Goal: Transaction & Acquisition: Register for event/course

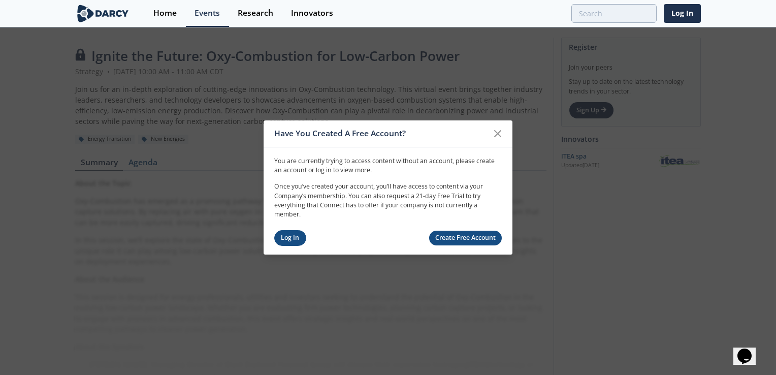
click at [302, 239] on link "Log In" at bounding box center [290, 238] width 32 height 16
click at [299, 237] on link "Log In" at bounding box center [290, 238] width 32 height 16
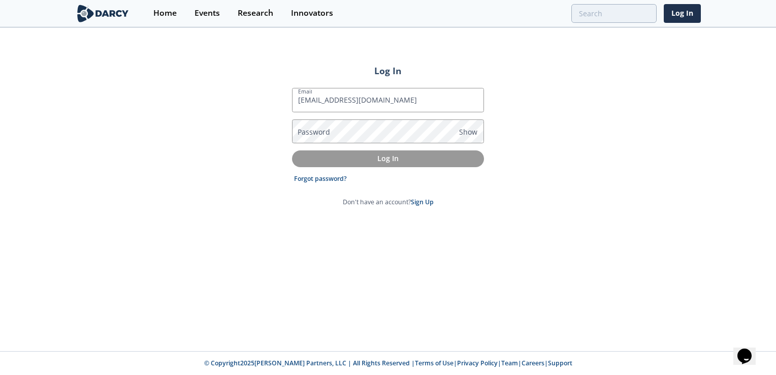
type input "tswangphol@chevron.com"
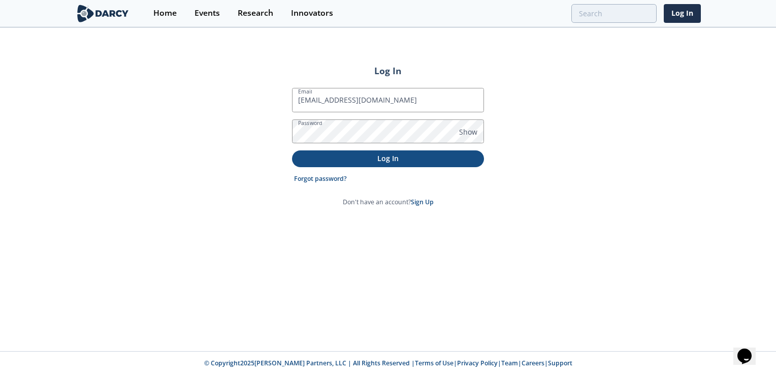
click at [432, 158] on p "Log In" at bounding box center [388, 158] width 178 height 11
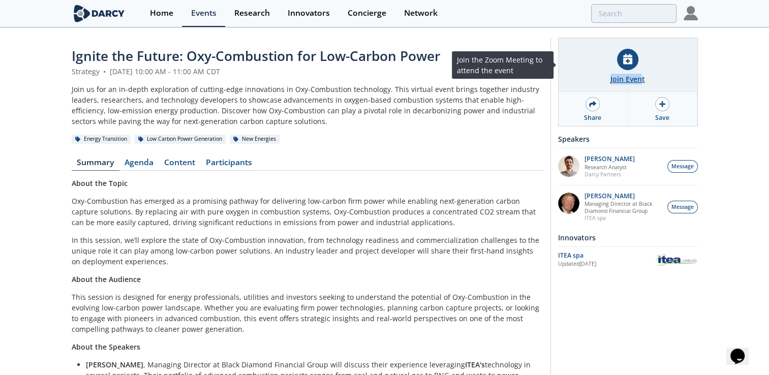
click at [639, 75] on div "Join Event" at bounding box center [627, 65] width 139 height 54
